Goal: Find specific page/section: Find specific page/section

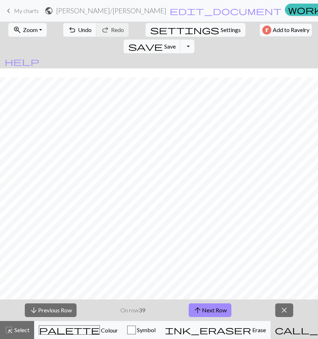
scroll to position [9, 0]
click at [212, 310] on button "arrow_upward Next Row" at bounding box center [210, 310] width 43 height 14
click at [212, 309] on button "arrow_upward Next Row" at bounding box center [210, 310] width 43 height 14
click at [205, 306] on button "arrow_upward Next Row" at bounding box center [210, 310] width 43 height 14
click at [206, 306] on button "arrow_upward Next Row" at bounding box center [210, 310] width 43 height 14
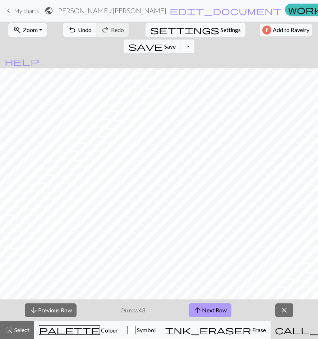
click at [218, 313] on button "arrow_upward Next Row" at bounding box center [210, 310] width 43 height 14
click at [223, 313] on button "arrow_upward Next Row" at bounding box center [210, 310] width 43 height 14
click at [248, 307] on div "arrow_downward Previous Row On row 45 arrow_upward Next Row close" at bounding box center [159, 310] width 318 height 22
click at [216, 307] on button "arrow_upward Next Row" at bounding box center [210, 310] width 43 height 14
click at [191, 307] on button "arrow_upward Next Row" at bounding box center [210, 310] width 43 height 14
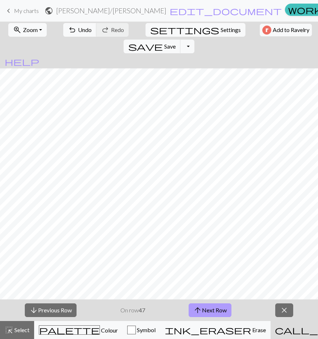
click at [192, 307] on button "arrow_upward Next Row" at bounding box center [210, 310] width 43 height 14
click at [206, 307] on button "arrow_upward Next Row" at bounding box center [210, 310] width 43 height 14
click at [211, 309] on button "arrow_upward Next Row" at bounding box center [210, 310] width 43 height 14
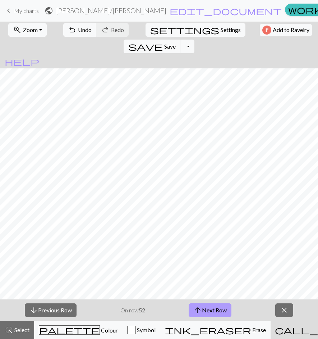
click at [211, 309] on button "arrow_upward Next Row" at bounding box center [210, 310] width 43 height 14
click at [214, 309] on button "arrow_upward Next Row" at bounding box center [210, 310] width 43 height 14
